Goal: Find specific page/section: Find specific page/section

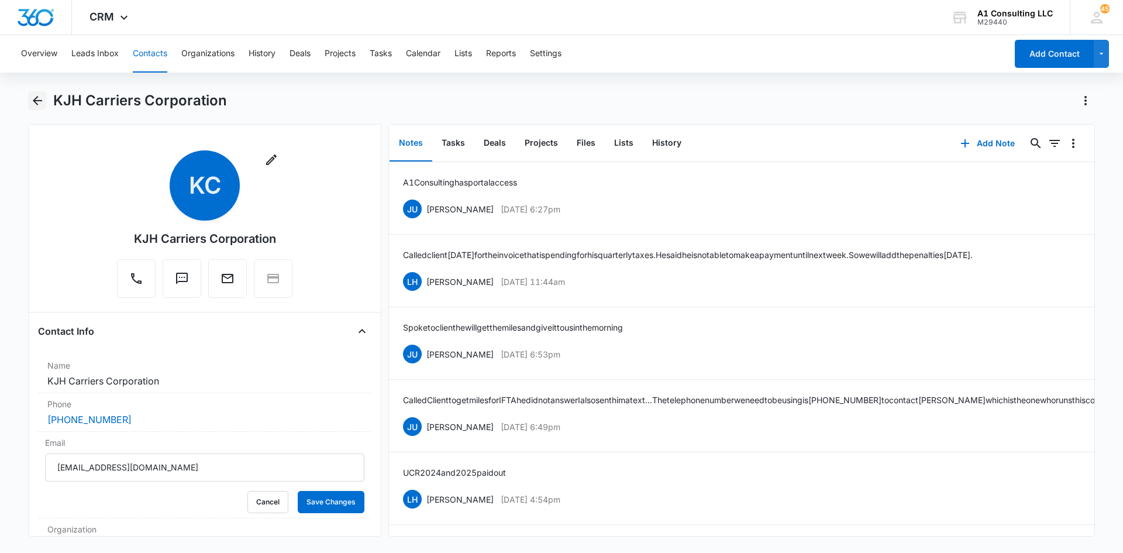
click at [41, 99] on icon "Back" at bounding box center [37, 101] width 14 height 14
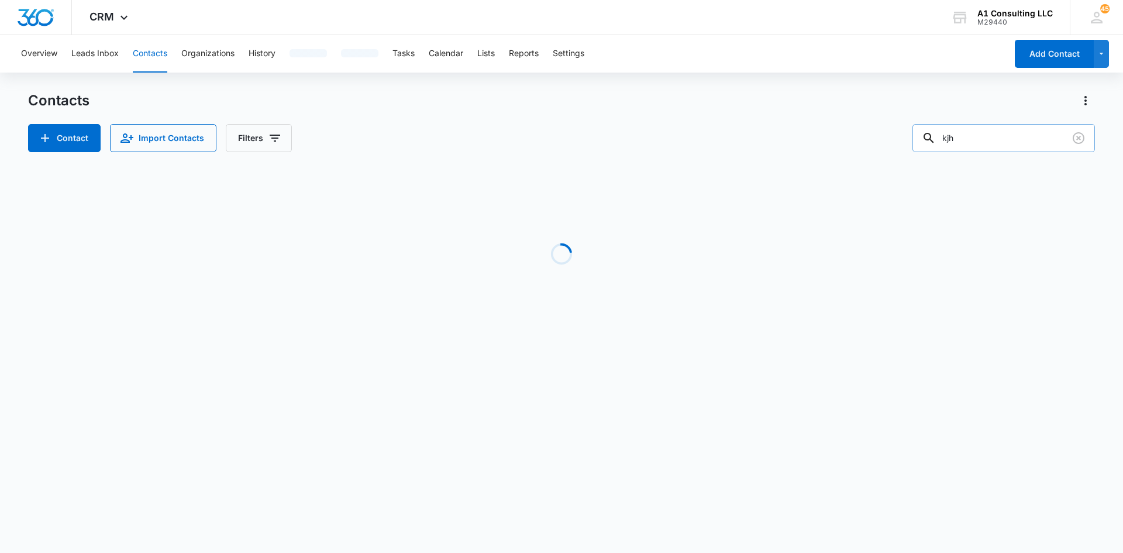
drag, startPoint x: 965, startPoint y: 134, endPoint x: 947, endPoint y: 139, distance: 18.9
click at [947, 139] on div "kjh" at bounding box center [1003, 138] width 182 height 28
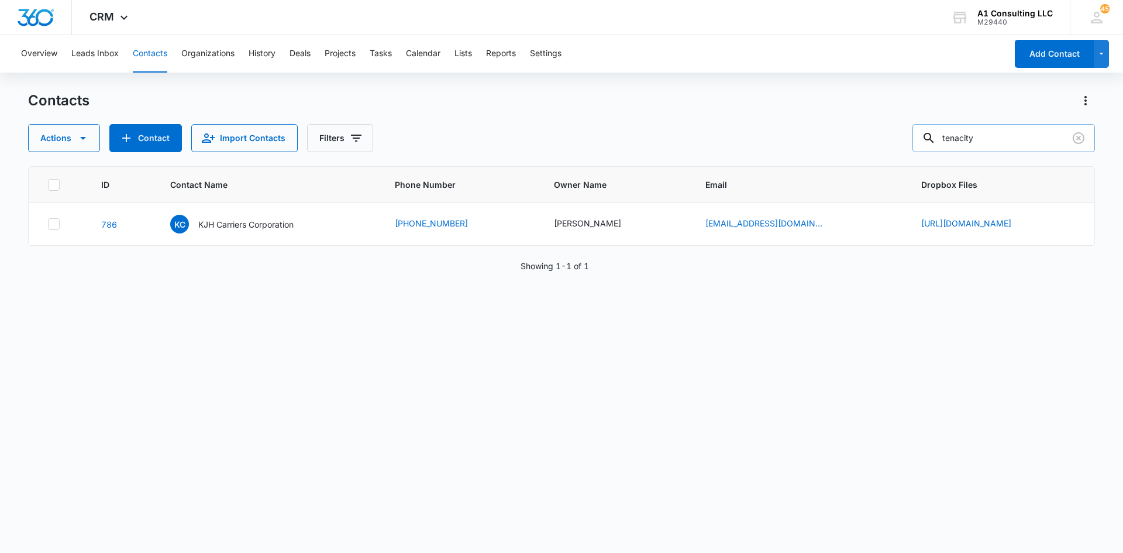
type input "tenacity"
click at [203, 230] on p "Tenacity Logistics Corp" at bounding box center [244, 224] width 90 height 12
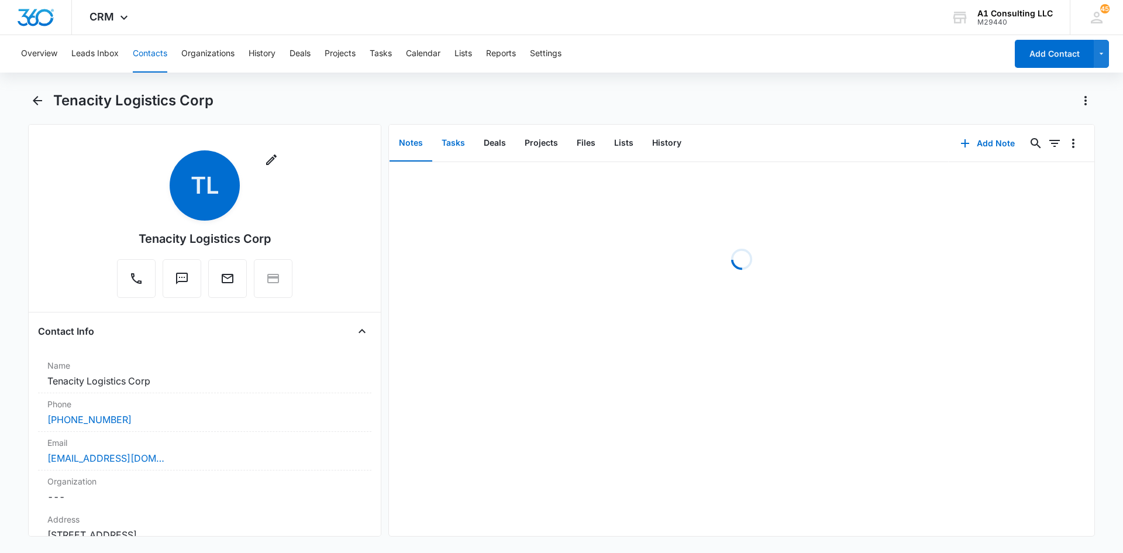
click at [454, 140] on button "Tasks" at bounding box center [453, 143] width 42 height 36
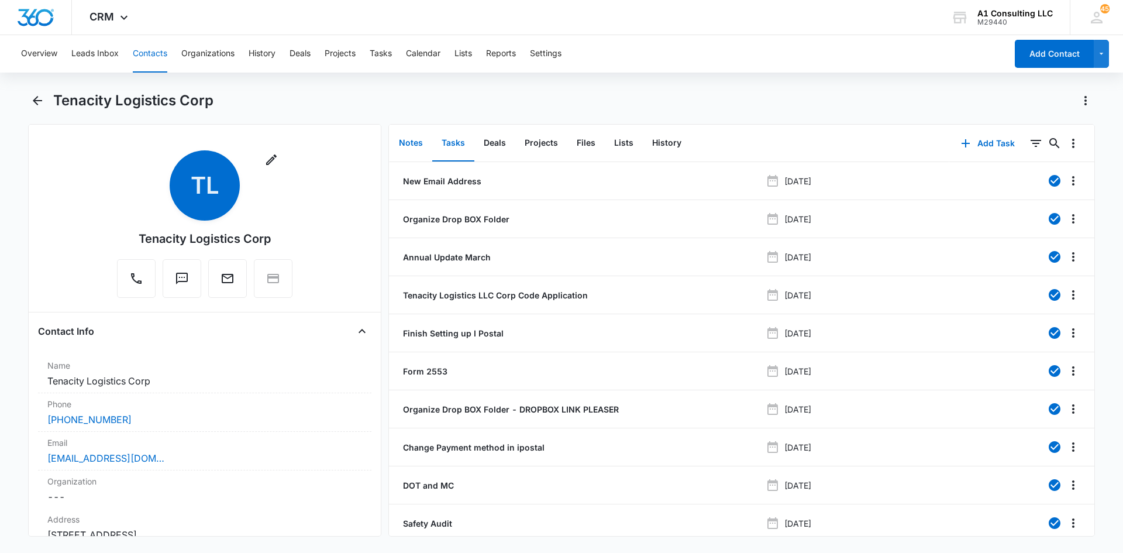
click at [414, 140] on button "Notes" at bounding box center [410, 143] width 43 height 36
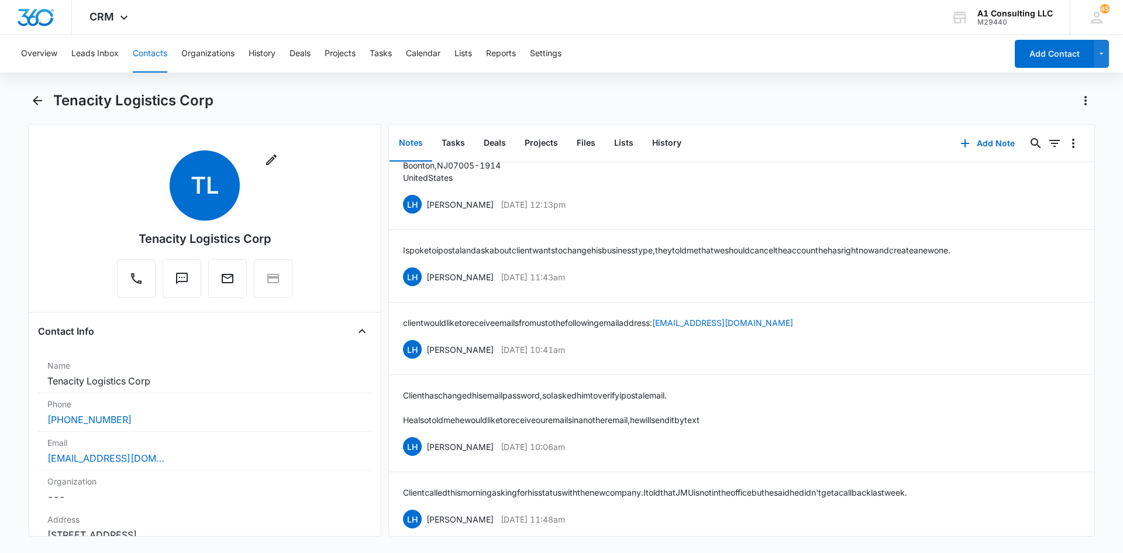
scroll to position [3046, 0]
